Goal: Task Accomplishment & Management: Manage account settings

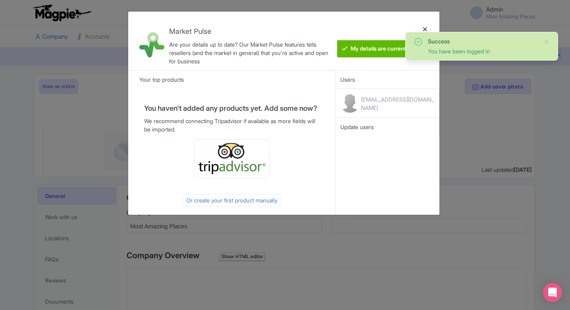
click at [424, 29] on div at bounding box center [425, 41] width 19 height 46
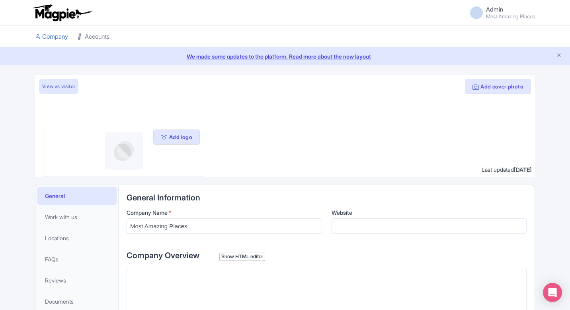
click at [90, 33] on link "Accounts" at bounding box center [94, 37] width 32 height 22
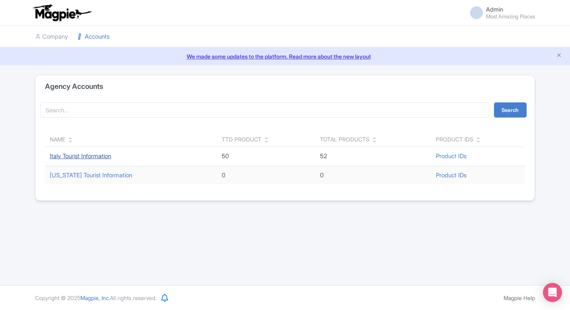
click at [88, 158] on link "Italy Tourist Information" at bounding box center [80, 156] width 61 height 8
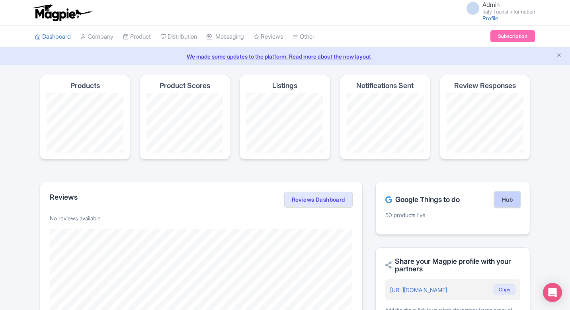
click at [505, 197] on link "Hub" at bounding box center [508, 200] width 26 height 16
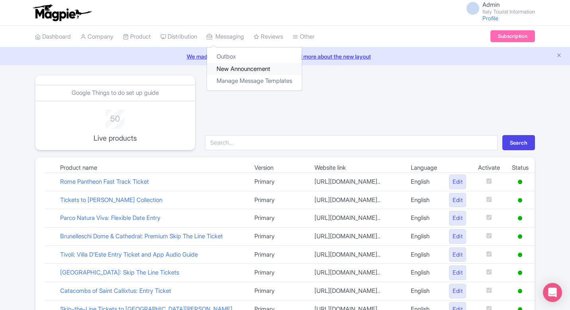
click at [237, 69] on link "New Announcement" at bounding box center [254, 69] width 95 height 12
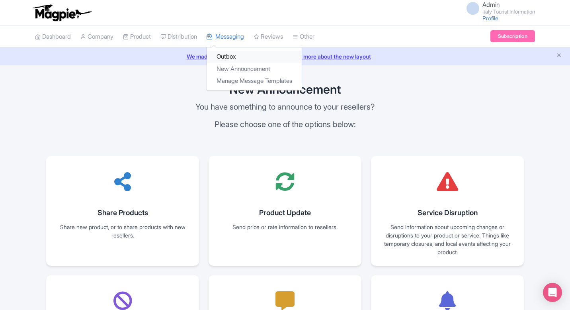
click at [234, 57] on link "Outbox" at bounding box center [254, 57] width 95 height 12
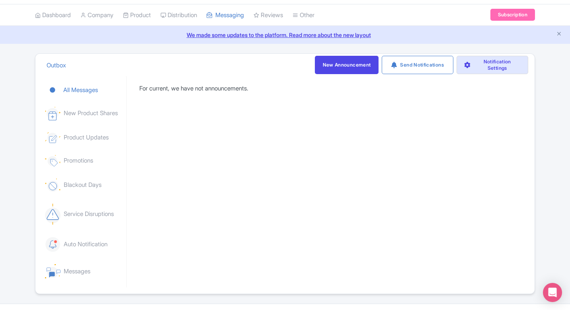
scroll to position [40, 0]
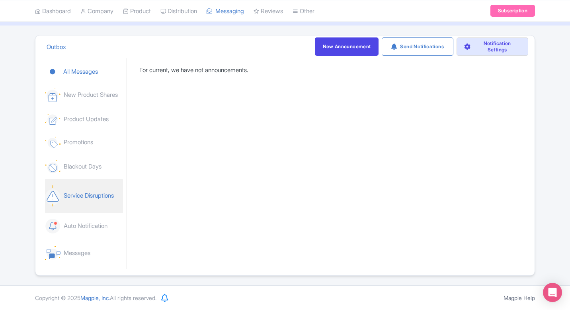
click at [75, 196] on link "Service Disruptions" at bounding box center [84, 195] width 78 height 33
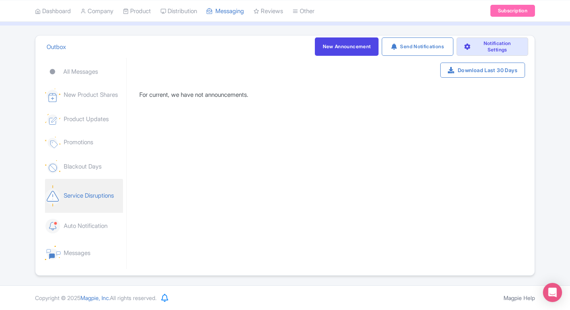
scroll to position [0, 0]
